Goal: Check status

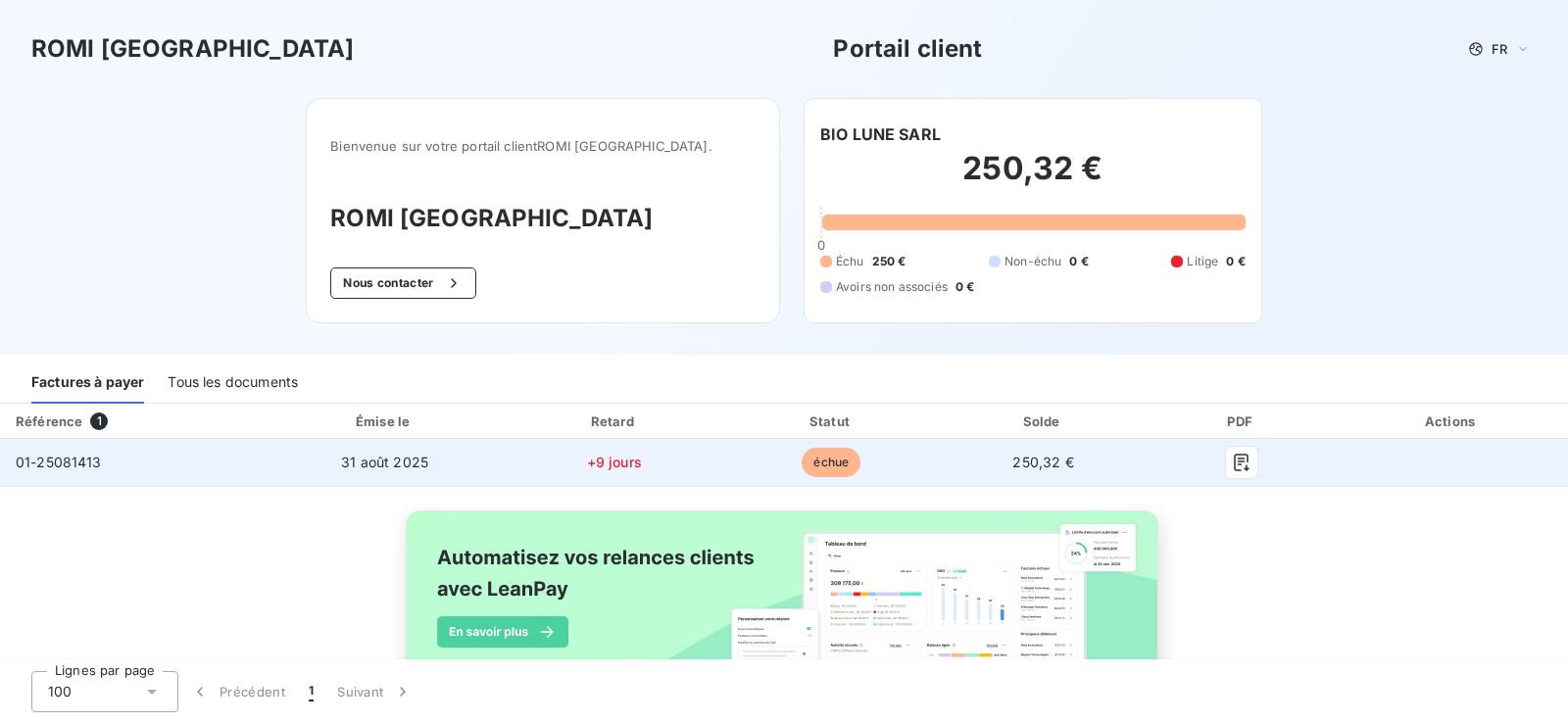
click at [317, 457] on td "31 août 2025" at bounding box center [385, 461] width 239 height 47
click at [63, 461] on span "01-25081413" at bounding box center [59, 461] width 87 height 17
click at [1226, 459] on button "button" at bounding box center [1242, 462] width 32 height 32
